Goal: Task Accomplishment & Management: Complete application form

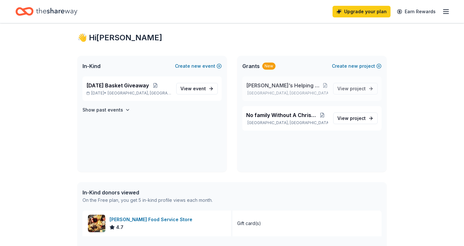
scroll to position [13, 0]
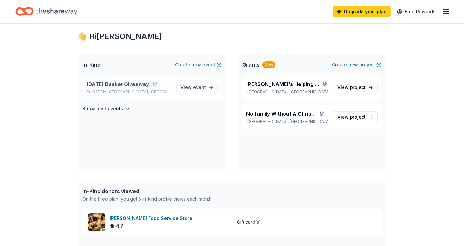
click at [137, 87] on span "[DATE] Basket Giveaway" at bounding box center [117, 84] width 62 height 8
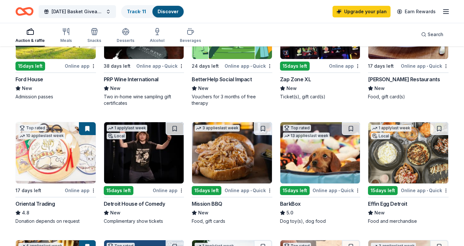
scroll to position [122, 0]
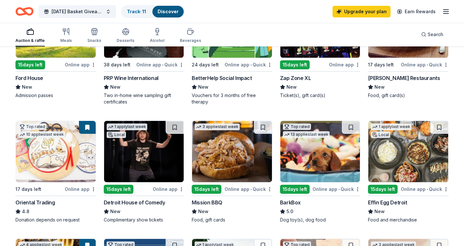
click at [71, 153] on img at bounding box center [56, 151] width 80 height 61
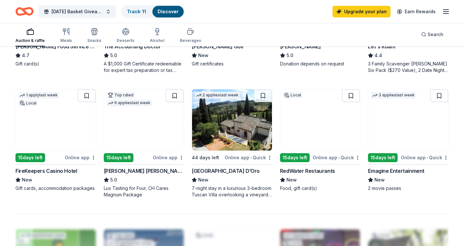
scroll to position [399, 0]
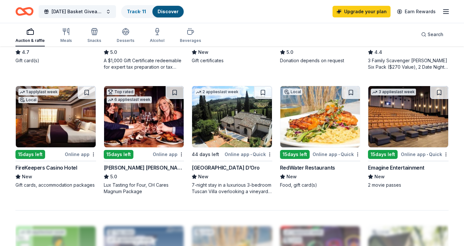
click at [400, 120] on img at bounding box center [408, 116] width 80 height 61
click at [417, 134] on img at bounding box center [408, 116] width 80 height 61
click at [402, 139] on img at bounding box center [408, 116] width 80 height 61
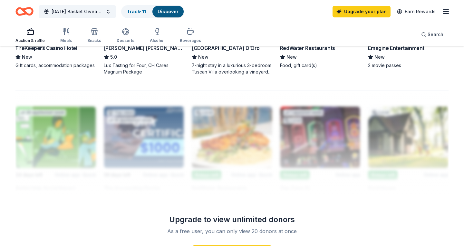
scroll to position [530, 0]
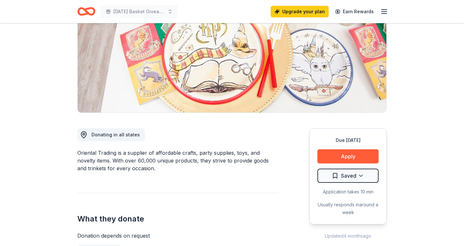
scroll to position [85, 0]
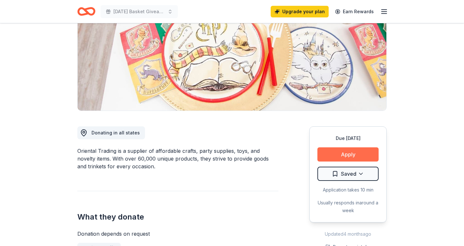
click at [360, 156] on button "Apply" at bounding box center [347, 154] width 61 height 14
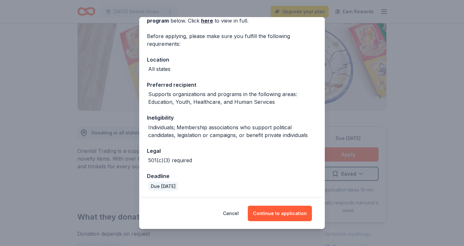
scroll to position [39, 0]
click at [269, 216] on button "Continue to application" at bounding box center [280, 212] width 64 height 15
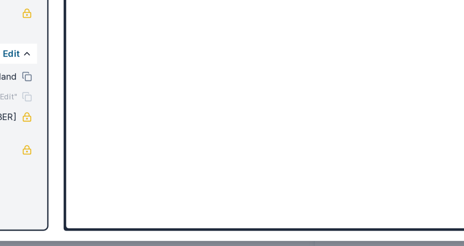
scroll to position [141, 0]
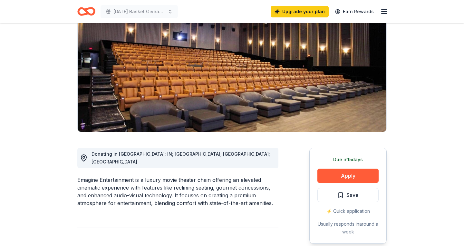
scroll to position [67, 0]
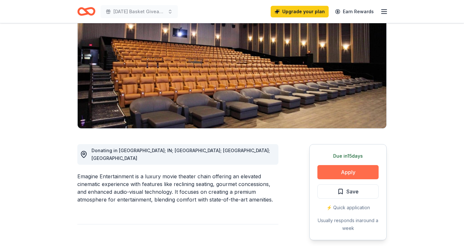
click at [347, 170] on button "Apply" at bounding box center [347, 172] width 61 height 14
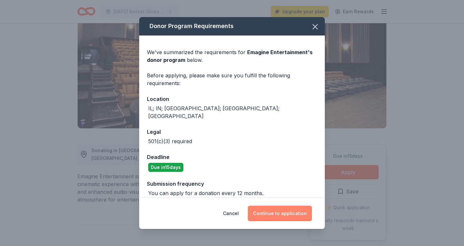
click at [278, 214] on button "Continue to application" at bounding box center [280, 212] width 64 height 15
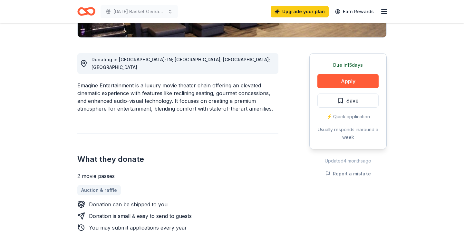
scroll to position [187, 0]
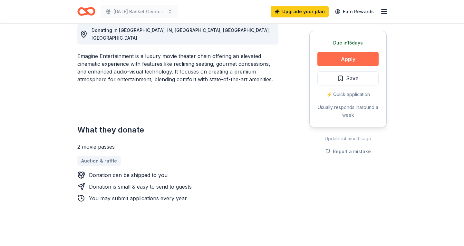
click at [360, 59] on button "Apply" at bounding box center [347, 59] width 61 height 14
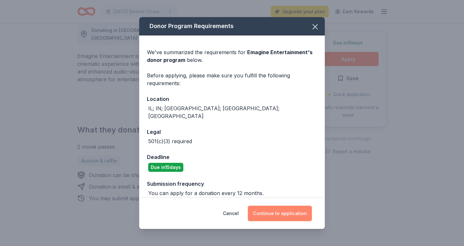
click at [290, 214] on button "Continue to application" at bounding box center [280, 212] width 64 height 15
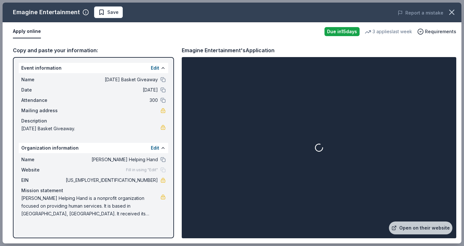
drag, startPoint x: 182, startPoint y: 50, endPoint x: 272, endPoint y: 44, distance: 90.3
click at [272, 45] on div "Copy and paste your information: Event information Edit Name Thanksgiving Baske…" at bounding box center [232, 142] width 458 height 202
click at [31, 31] on button "Apply online" at bounding box center [27, 32] width 28 height 14
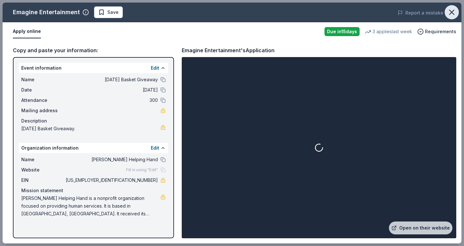
click at [454, 12] on icon "button" at bounding box center [451, 12] width 9 height 9
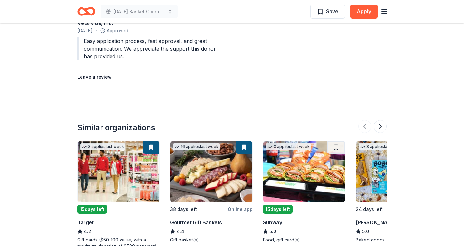
scroll to position [673, 0]
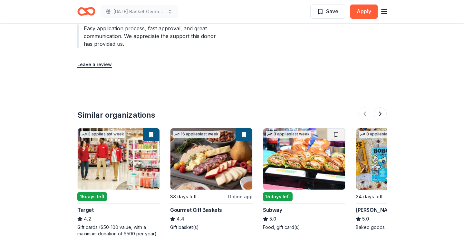
click at [118, 165] on img at bounding box center [119, 158] width 82 height 61
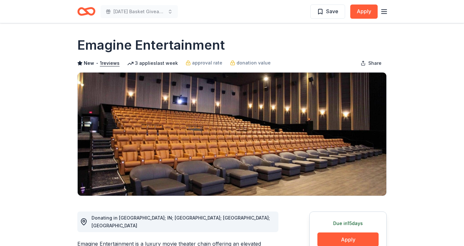
scroll to position [0, 0]
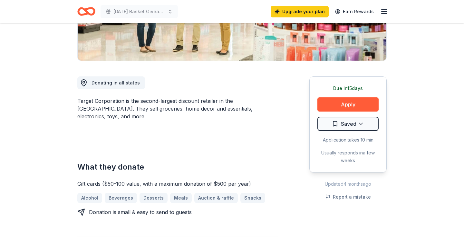
scroll to position [135, 0]
click at [339, 107] on button "Apply" at bounding box center [347, 104] width 61 height 14
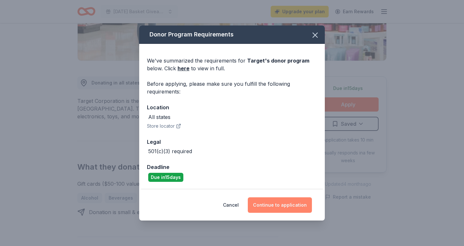
click at [268, 209] on button "Continue to application" at bounding box center [280, 204] width 64 height 15
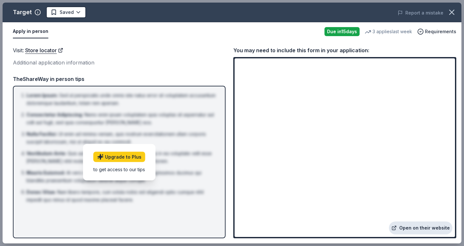
click at [410, 227] on link "Open on their website" at bounding box center [420, 227] width 63 height 13
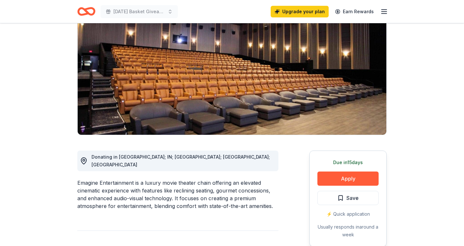
scroll to position [78, 0]
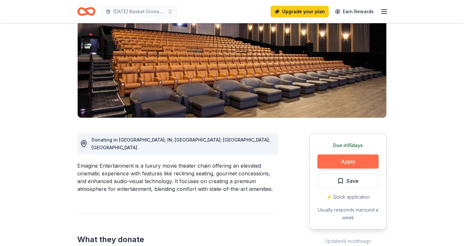
click at [360, 164] on button "Apply" at bounding box center [347, 161] width 61 height 14
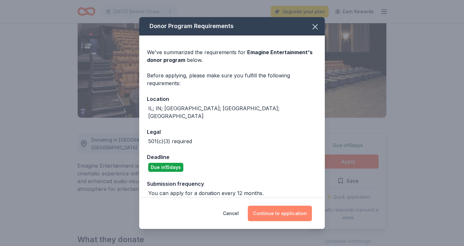
click at [284, 213] on button "Continue to application" at bounding box center [280, 212] width 64 height 15
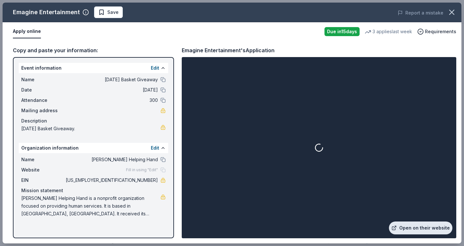
click at [420, 227] on link "Open on their website" at bounding box center [420, 227] width 63 height 13
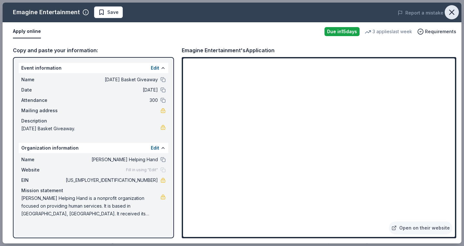
click at [450, 14] on icon "button" at bounding box center [451, 12] width 5 height 5
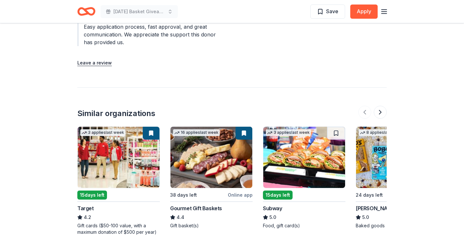
scroll to position [677, 0]
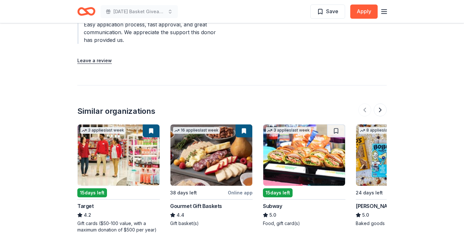
click at [314, 169] on img at bounding box center [304, 154] width 82 height 61
click at [331, 129] on img at bounding box center [304, 154] width 82 height 61
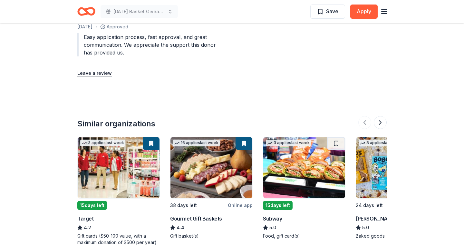
scroll to position [663, 0]
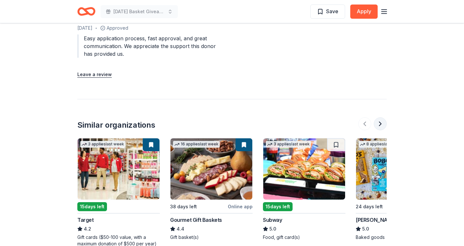
click at [380, 117] on button at bounding box center [379, 123] width 13 height 13
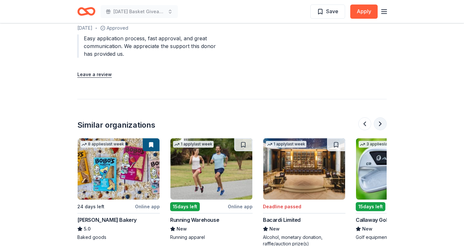
click at [380, 117] on button at bounding box center [379, 123] width 13 height 13
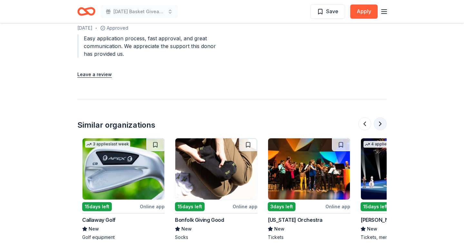
scroll to position [0, 556]
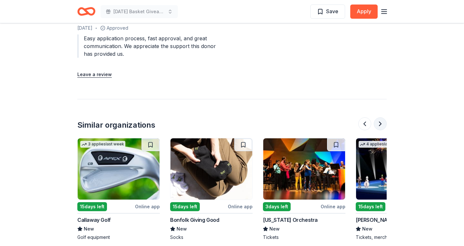
click at [380, 117] on button at bounding box center [379, 123] width 13 height 13
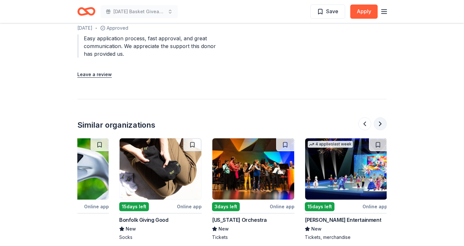
scroll to position [0, 608]
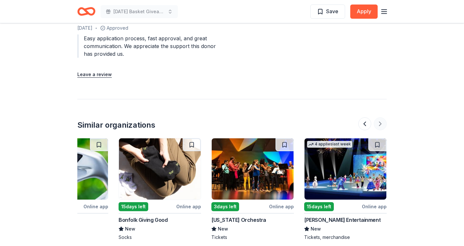
click at [380, 117] on div at bounding box center [372, 123] width 28 height 13
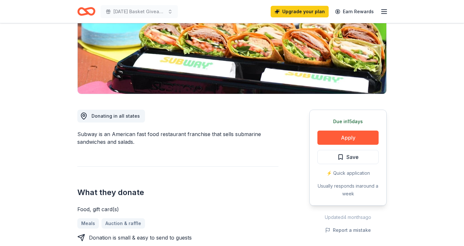
scroll to position [105, 0]
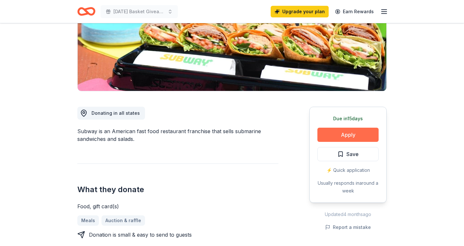
click at [352, 132] on button "Apply" at bounding box center [347, 135] width 61 height 14
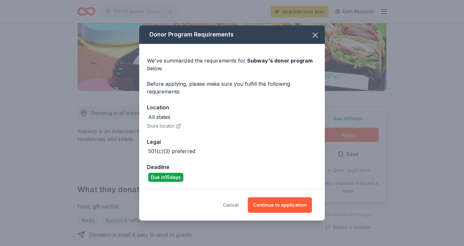
click at [233, 203] on button "Cancel" at bounding box center [231, 204] width 16 height 15
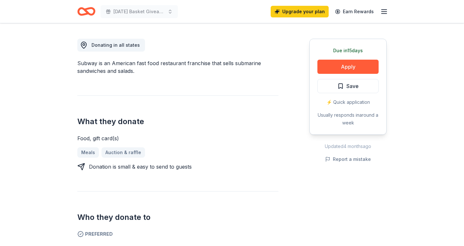
scroll to position [172, 0]
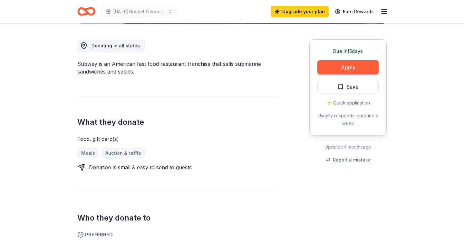
click at [233, 203] on div "Who they donate to Preferred 501(c)(3) preferred" at bounding box center [177, 224] width 201 height 65
click at [343, 67] on button "Apply" at bounding box center [347, 67] width 61 height 14
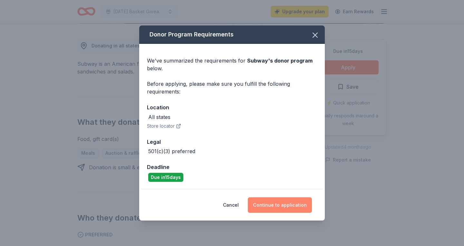
click at [287, 206] on button "Continue to application" at bounding box center [280, 204] width 64 height 15
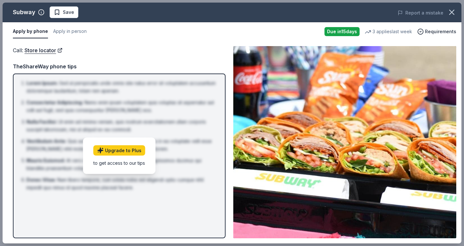
click at [304, 165] on img at bounding box center [344, 142] width 223 height 192
click at [374, 217] on img at bounding box center [344, 142] width 223 height 192
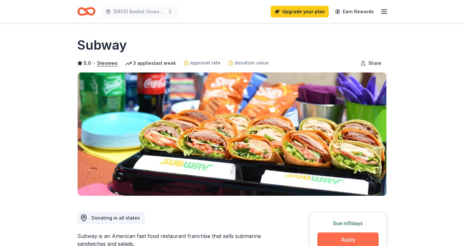
click at [353, 239] on button "Apply" at bounding box center [347, 239] width 61 height 14
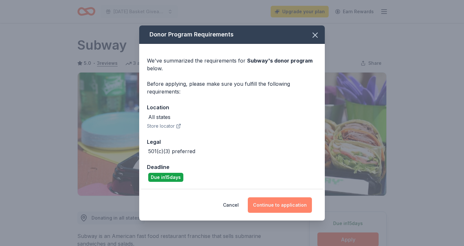
click at [304, 209] on button "Continue to application" at bounding box center [280, 204] width 64 height 15
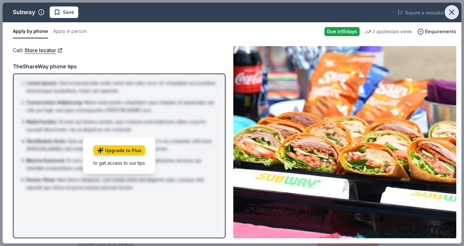
click at [450, 10] on icon "button" at bounding box center [451, 12] width 9 height 9
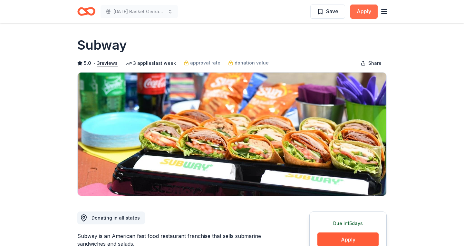
click at [369, 10] on button "Apply" at bounding box center [363, 12] width 27 height 14
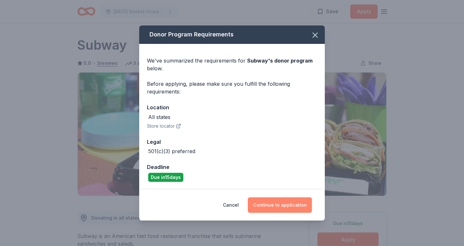
click at [271, 203] on button "Continue to application" at bounding box center [280, 204] width 64 height 15
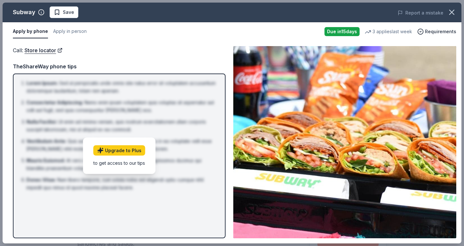
click at [422, 234] on img at bounding box center [344, 142] width 223 height 192
click at [433, 30] on span "Requirements" at bounding box center [440, 32] width 31 height 8
click at [380, 113] on img at bounding box center [344, 142] width 223 height 192
click at [70, 30] on button "Apply in person" at bounding box center [69, 32] width 33 height 14
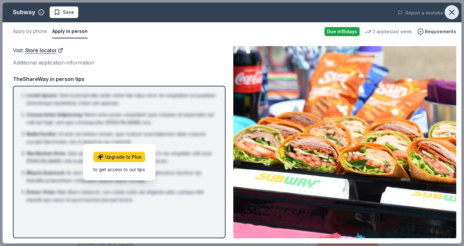
click at [452, 14] on icon "button" at bounding box center [451, 12] width 9 height 9
